Goal: Task Accomplishment & Management: Use online tool/utility

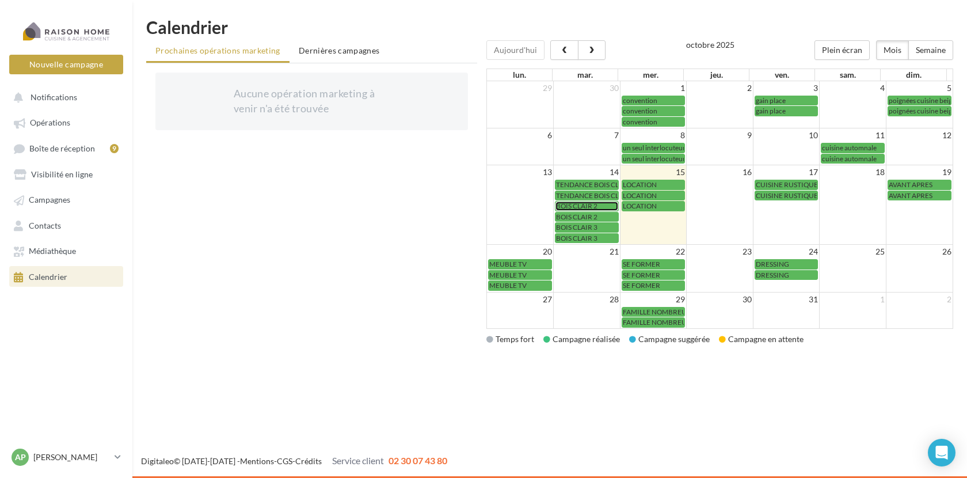
click at [591, 207] on span "BOIS CLAIR 2" at bounding box center [576, 205] width 41 height 9
click at [559, 49] on span "button" at bounding box center [564, 51] width 10 height 8
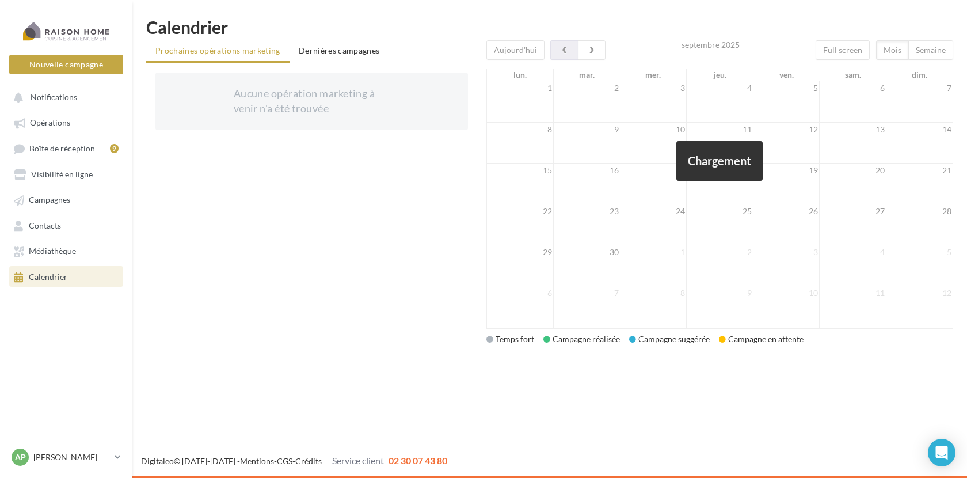
click at [559, 49] on div at bounding box center [719, 184] width 467 height 288
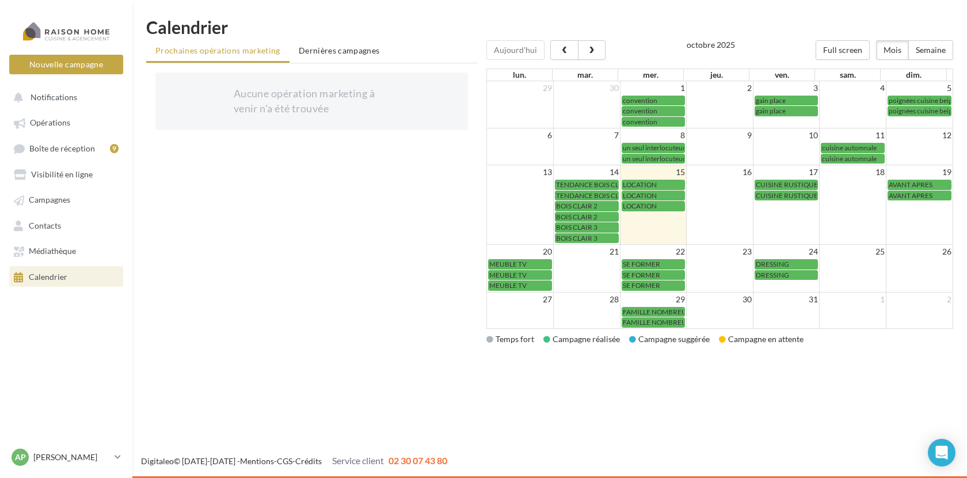
click at [47, 278] on span "Calendrier" at bounding box center [48, 277] width 39 height 10
click at [566, 49] on span "button" at bounding box center [564, 51] width 10 height 8
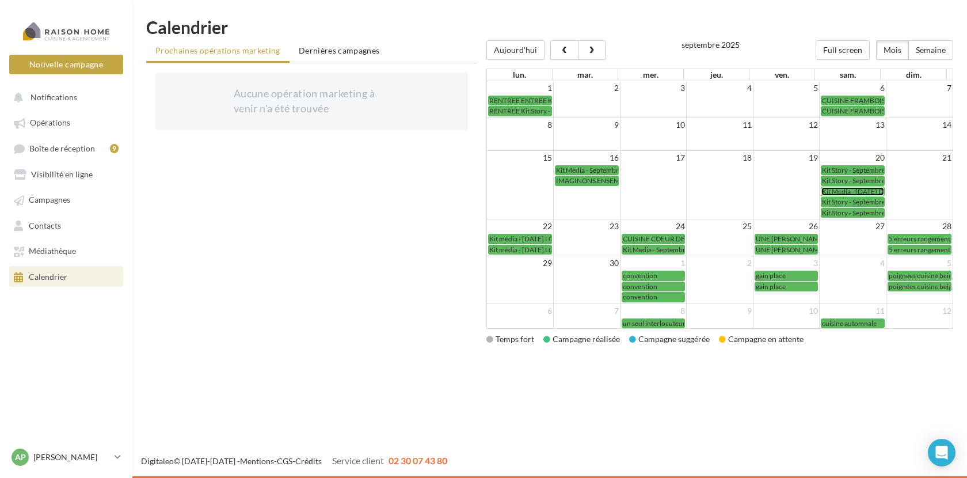
click at [837, 194] on div "Kit Media - Septembre 2025 DRESSING" at bounding box center [853, 191] width 62 height 9
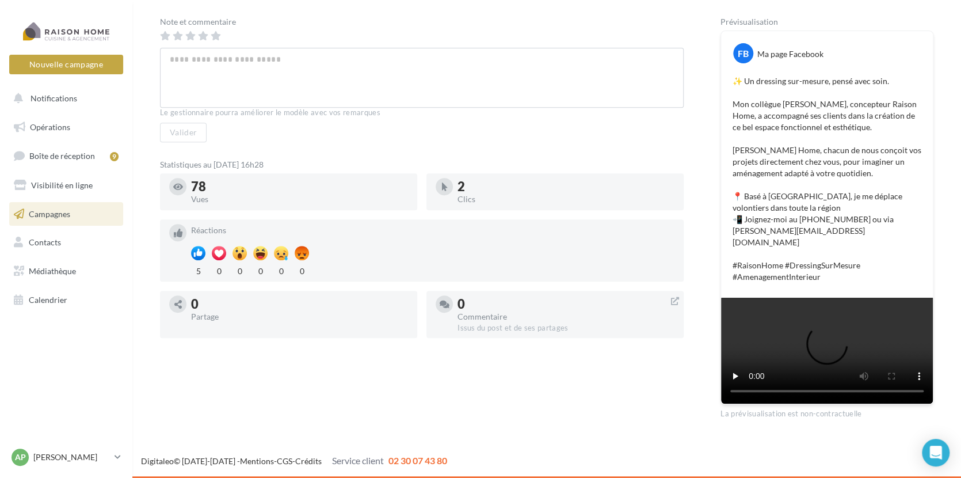
scroll to position [345, 0]
click at [39, 302] on span "Calendrier" at bounding box center [48, 300] width 39 height 10
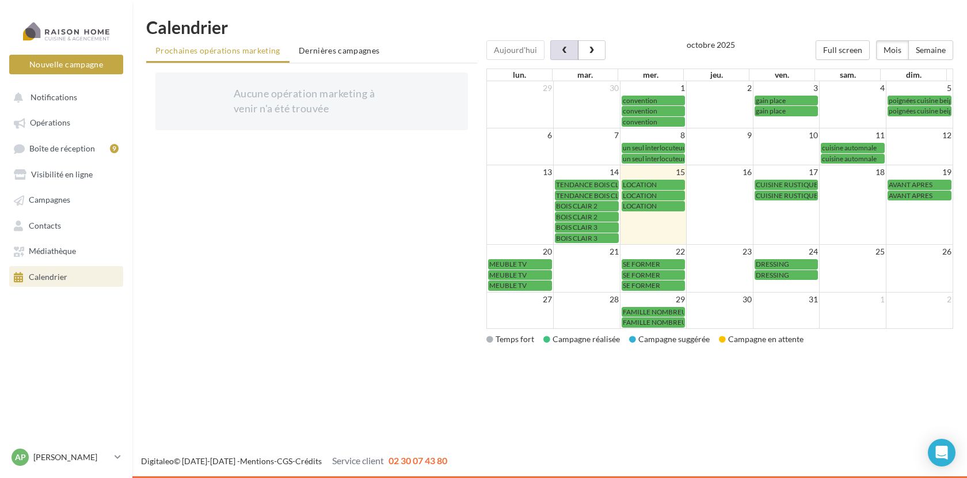
click at [563, 47] on span "button" at bounding box center [564, 51] width 10 height 8
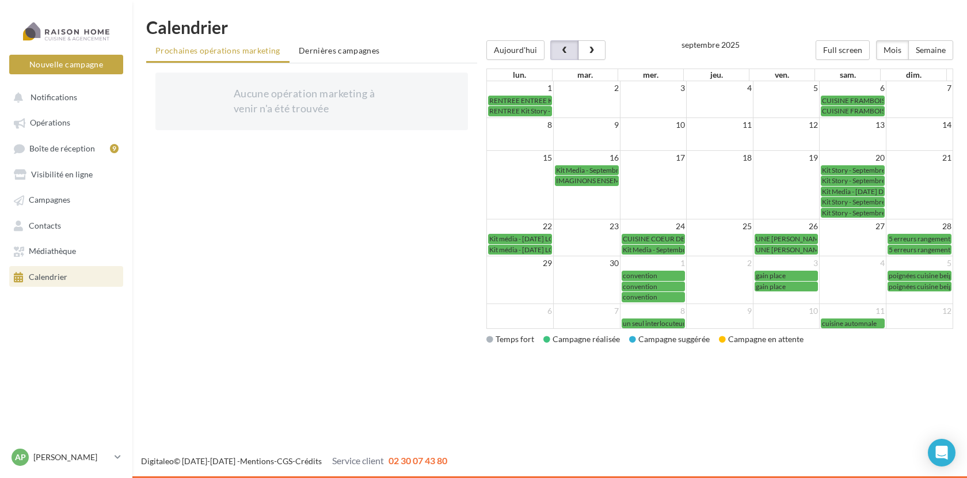
click at [563, 45] on button "button" at bounding box center [564, 50] width 28 height 20
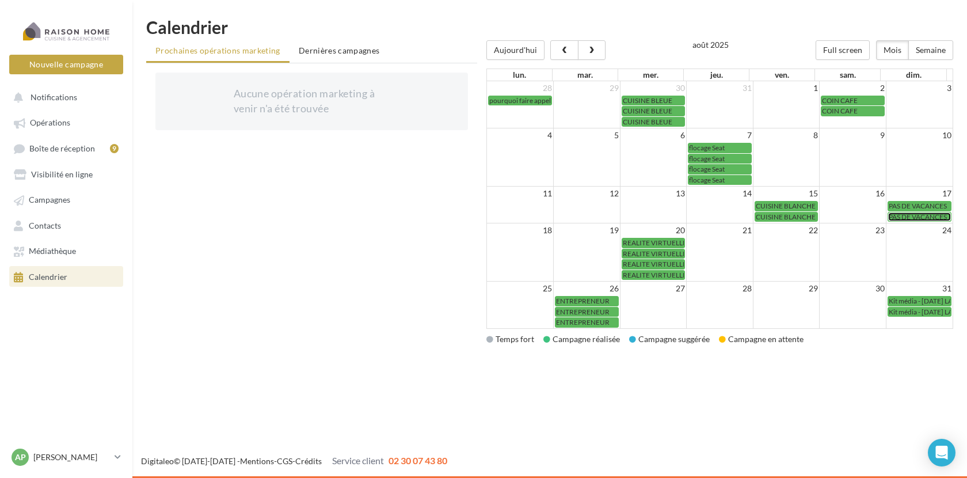
click at [917, 212] on link "PAS DE VACANCES" at bounding box center [919, 217] width 64 height 10
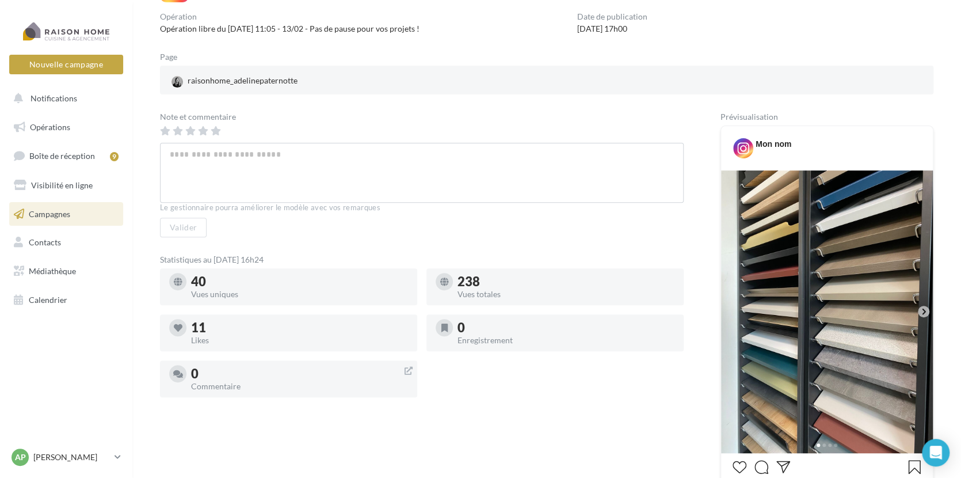
scroll to position [173, 0]
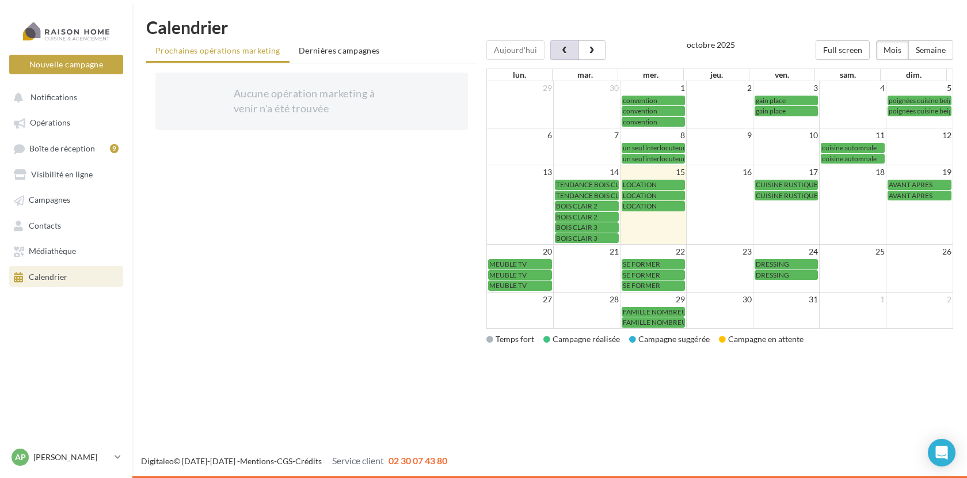
click at [564, 53] on span "button" at bounding box center [564, 51] width 10 height 8
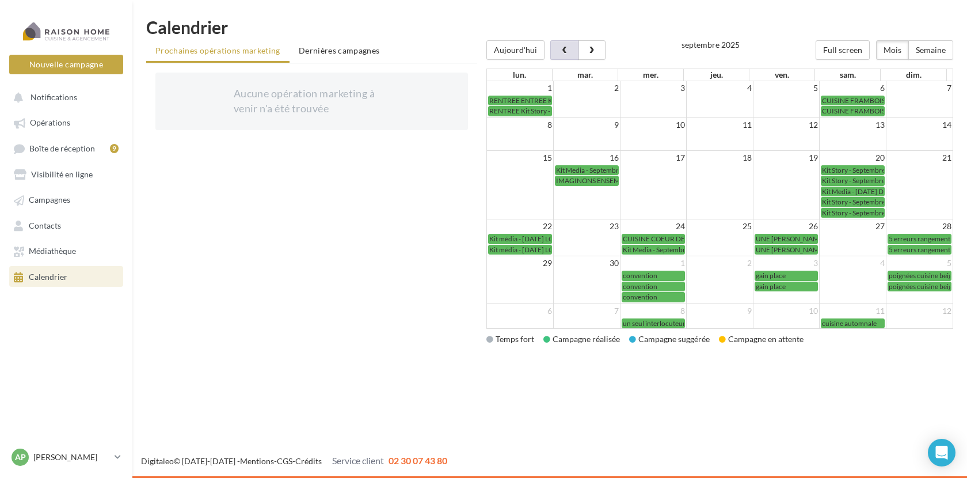
click at [564, 53] on span "button" at bounding box center [564, 51] width 10 height 8
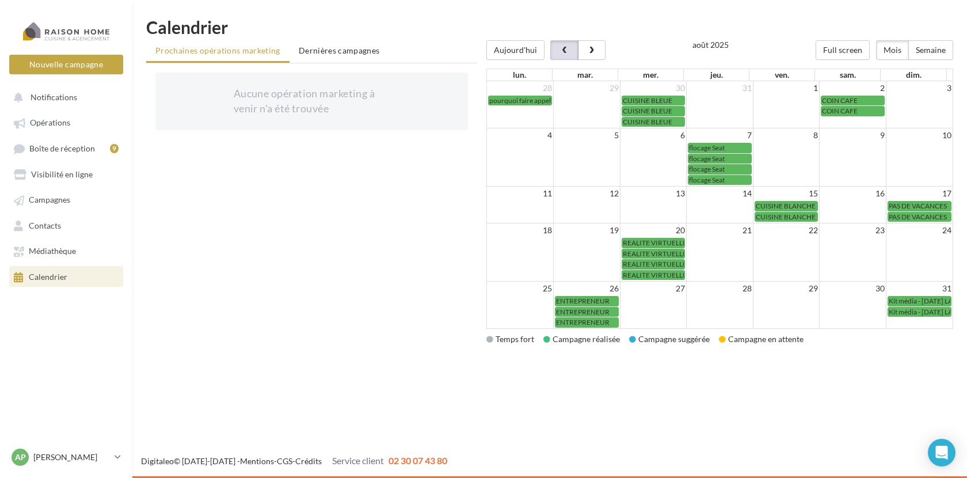
click at [559, 50] on span "button" at bounding box center [564, 51] width 10 height 8
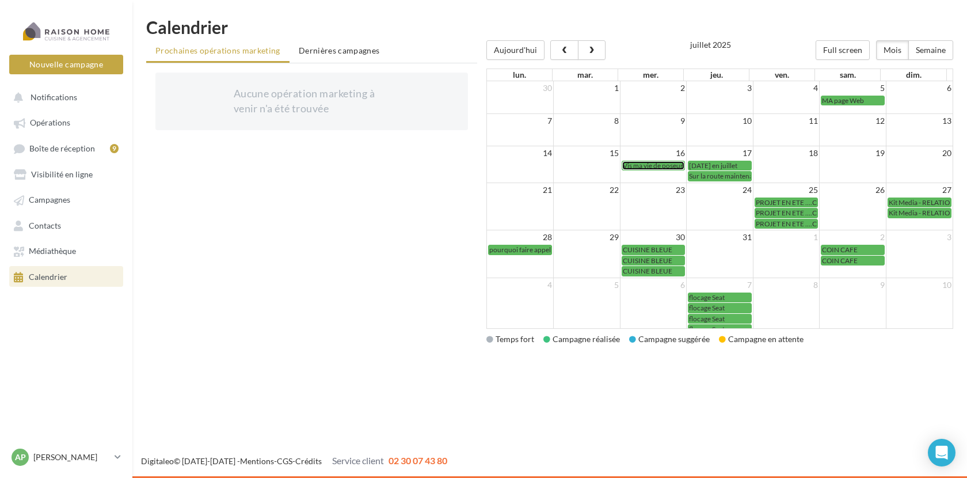
click at [640, 166] on span "Vis ma vie de poseur [DATE] 21:52" at bounding box center [673, 165] width 102 height 9
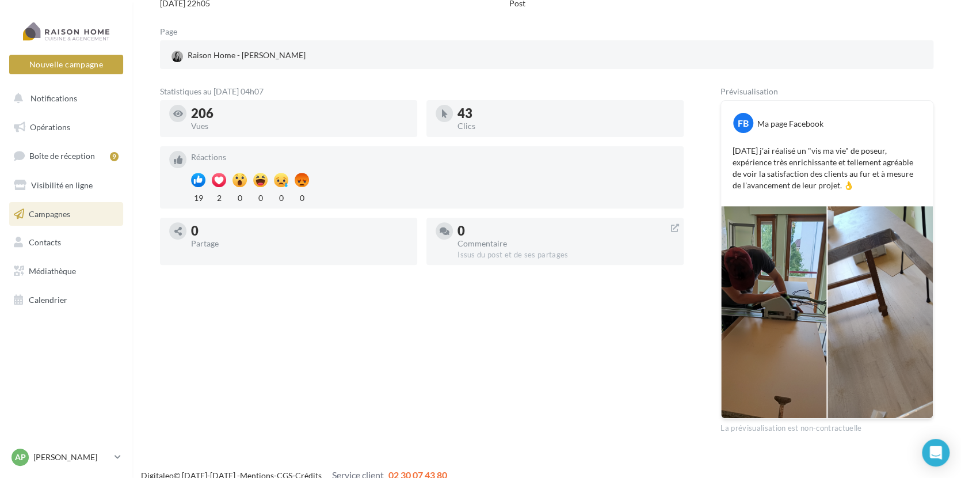
scroll to position [143, 0]
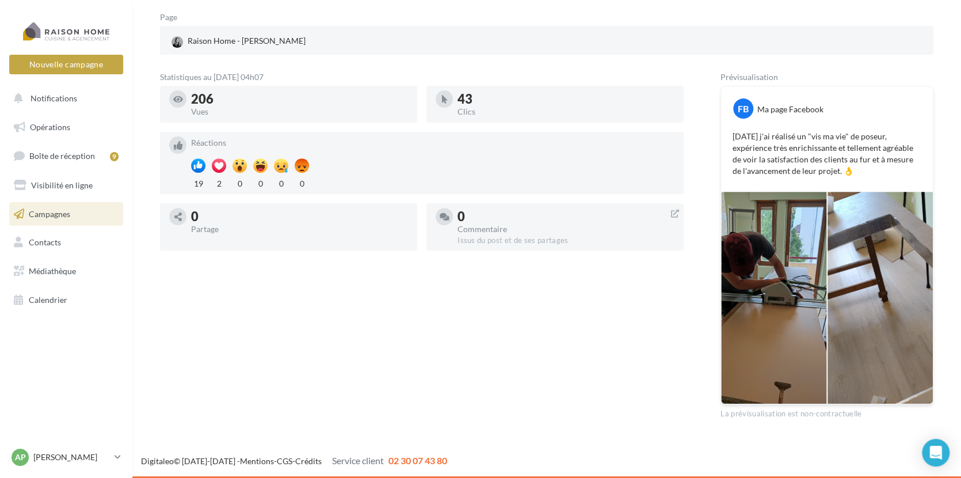
click at [827, 137] on p "Aujourd'hui j'ai réalisé un "vis ma vie" de poseur, expérience très enrichissan…" at bounding box center [826, 154] width 189 height 46
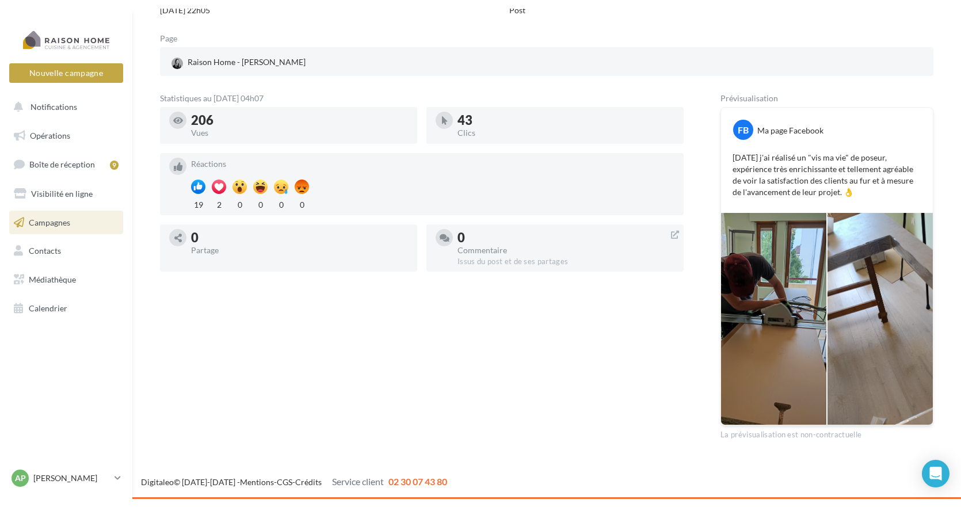
scroll to position [114, 0]
